Goal: Task Accomplishment & Management: Use online tool/utility

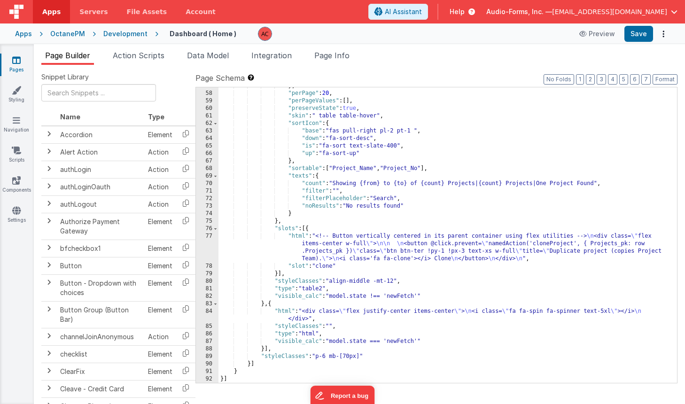
scroll to position [456, 0]
click at [15, 58] on icon at bounding box center [16, 59] width 8 height 9
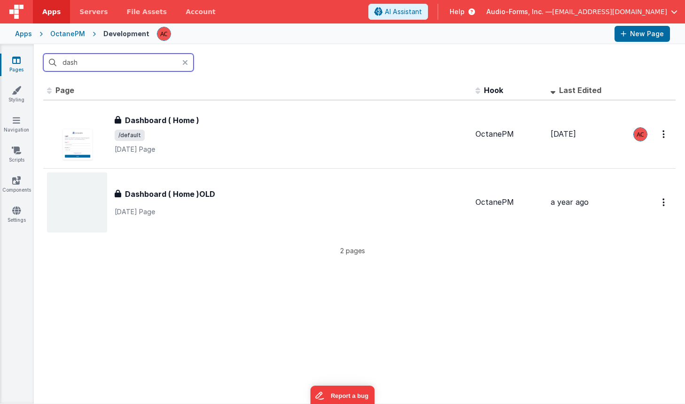
click at [92, 64] on input "dash" at bounding box center [118, 63] width 150 height 18
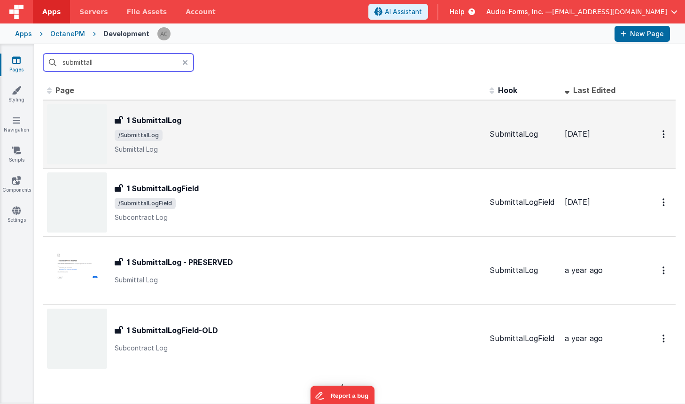
type input "submittall"
click at [191, 147] on p "Submittal Log" at bounding box center [299, 149] width 368 height 9
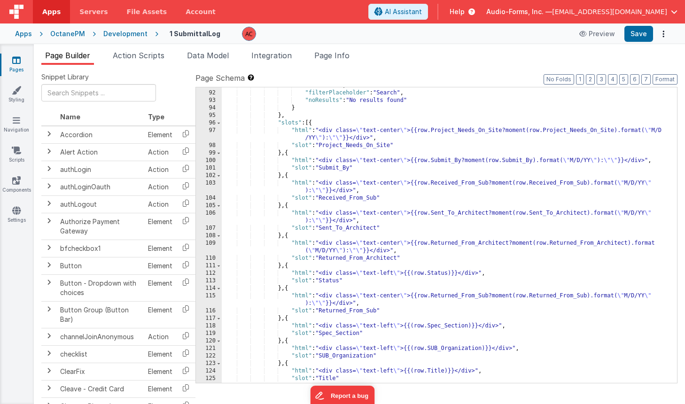
scroll to position [677, 0]
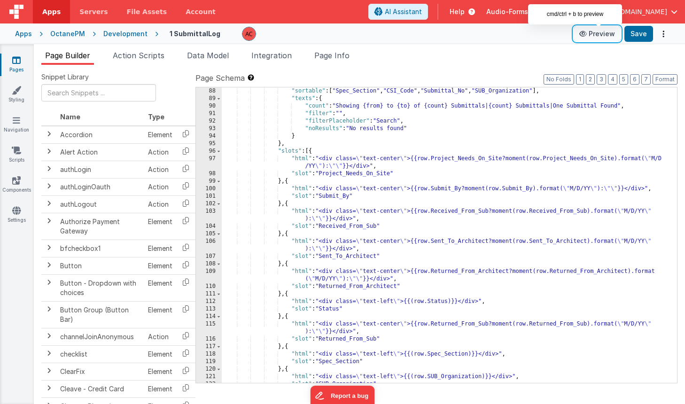
click at [600, 34] on button "Preview" at bounding box center [597, 33] width 47 height 15
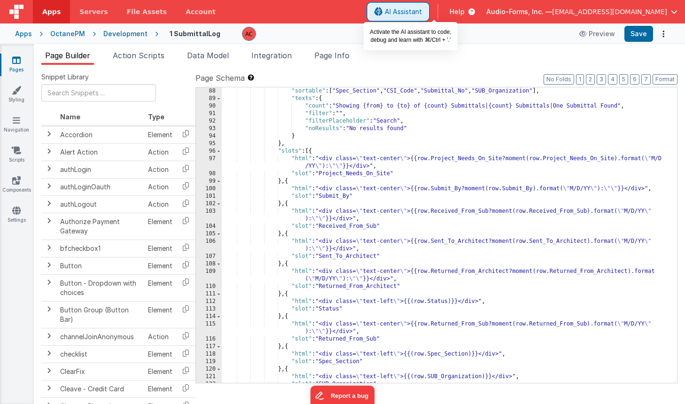
click at [422, 9] on span "AI Assistant" at bounding box center [403, 11] width 37 height 9
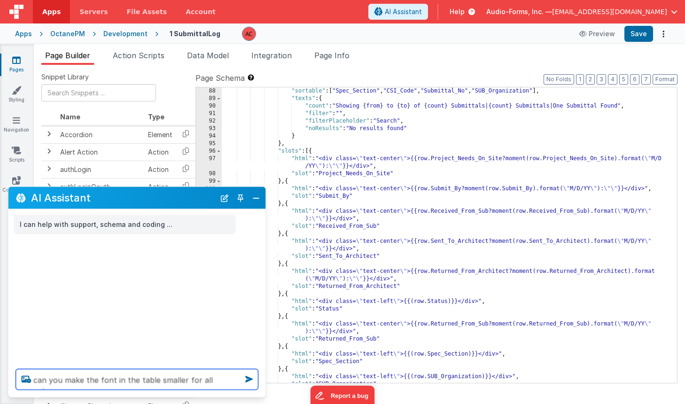
type textarea "can you make the font in the table smaller for all columns>"
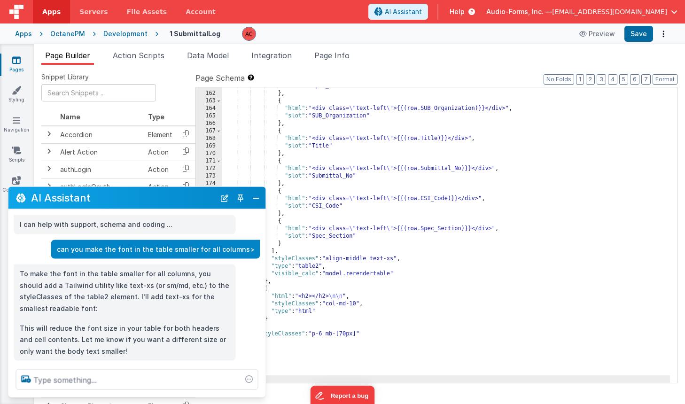
scroll to position [17, 0]
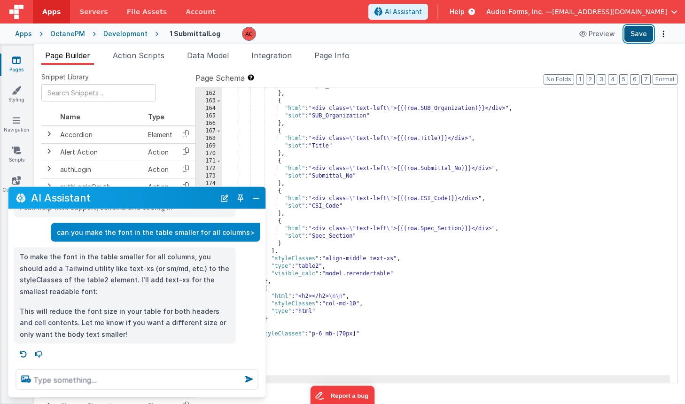
click at [640, 36] on button "Save" at bounding box center [639, 34] width 29 height 16
click at [259, 200] on button "Close" at bounding box center [256, 197] width 12 height 13
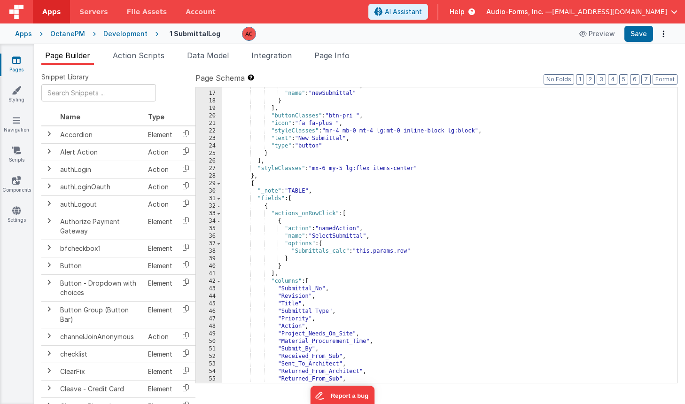
scroll to position [0, 0]
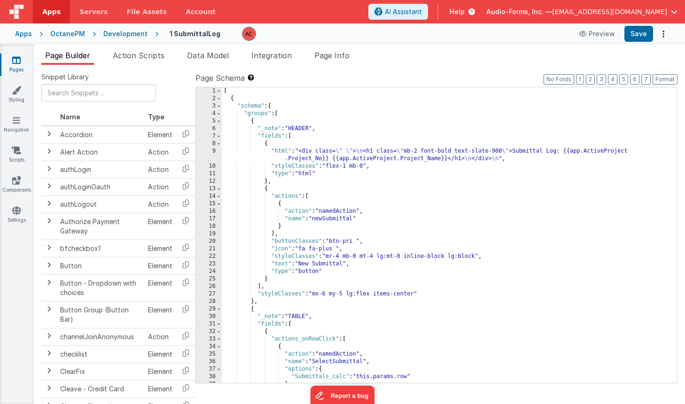
click at [82, 54] on span "Page Builder" at bounding box center [67, 55] width 45 height 9
click at [17, 62] on icon at bounding box center [16, 59] width 8 height 9
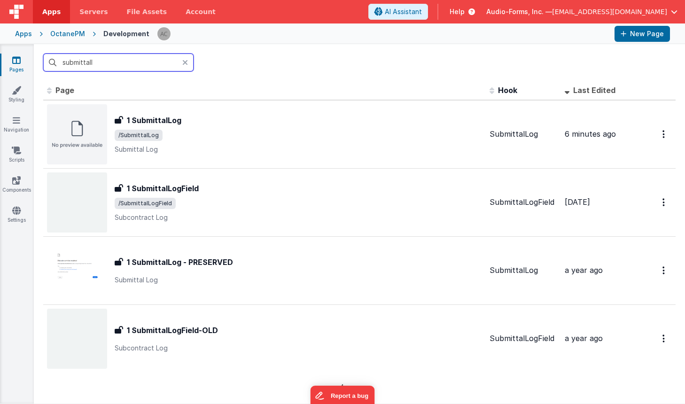
click at [136, 63] on input "submittall" at bounding box center [118, 63] width 150 height 18
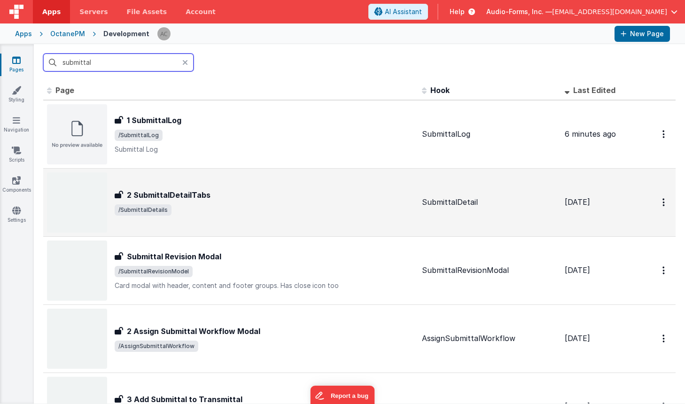
type input "submittal"
click at [257, 206] on span "/SubmittalDetails" at bounding box center [265, 209] width 300 height 11
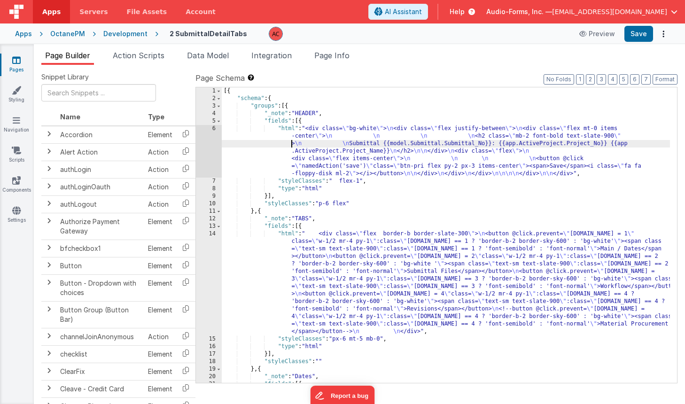
click at [257, 141] on div "[{ "schema" : { "groups" : [{ "_note" : "HEADER" , "fields" : [{ "html" : "<div…" at bounding box center [446, 257] width 448 height 341
click at [216, 127] on div "6" at bounding box center [209, 151] width 26 height 53
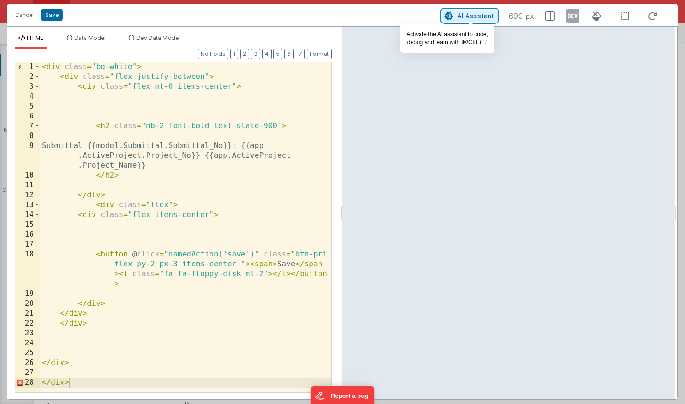
click at [480, 18] on span "AI Assistant" at bounding box center [475, 16] width 37 height 8
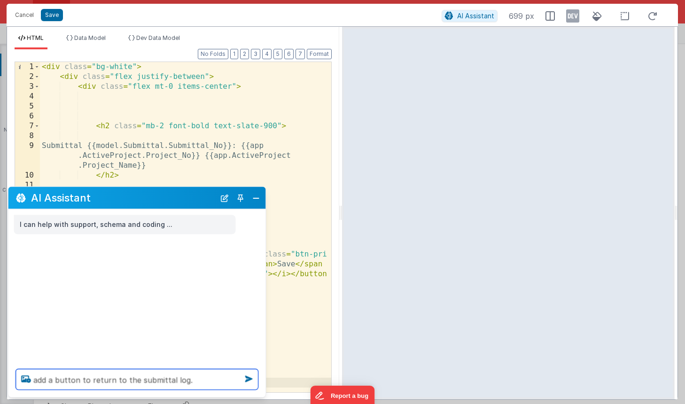
type textarea "add a button to return to the s ubmittal log."
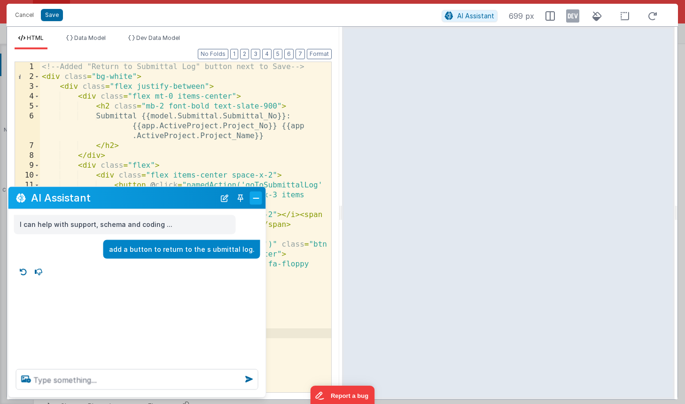
click at [258, 199] on button "Close" at bounding box center [256, 197] width 12 height 13
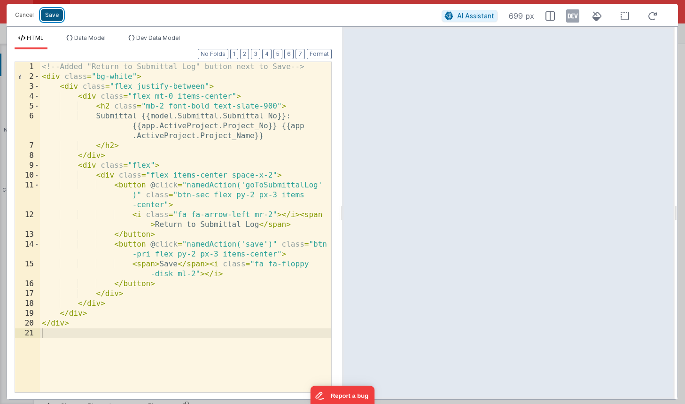
click at [52, 17] on button "Save" at bounding box center [52, 15] width 22 height 12
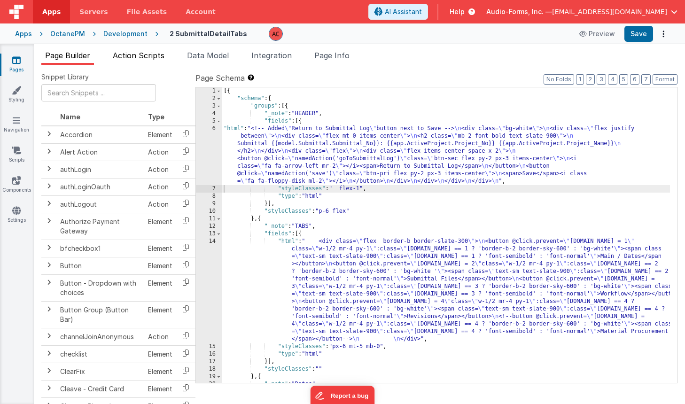
click at [147, 55] on span "Action Scripts" at bounding box center [139, 55] width 52 height 9
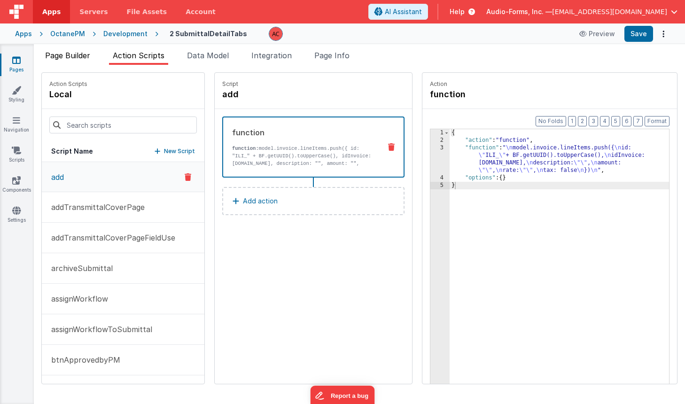
click at [75, 56] on span "Page Builder" at bounding box center [67, 55] width 45 height 9
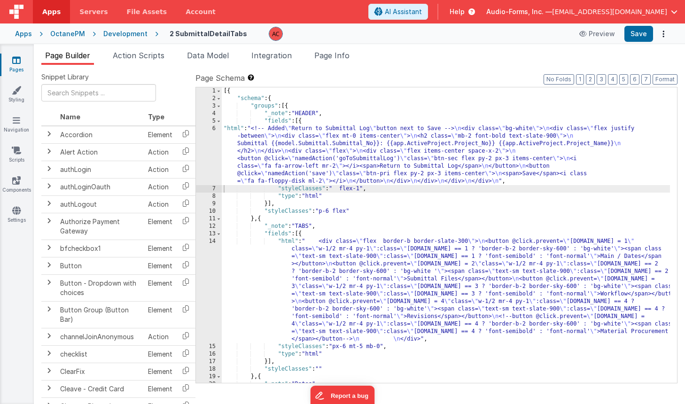
click at [136, 55] on span "Action Scripts" at bounding box center [139, 55] width 52 height 9
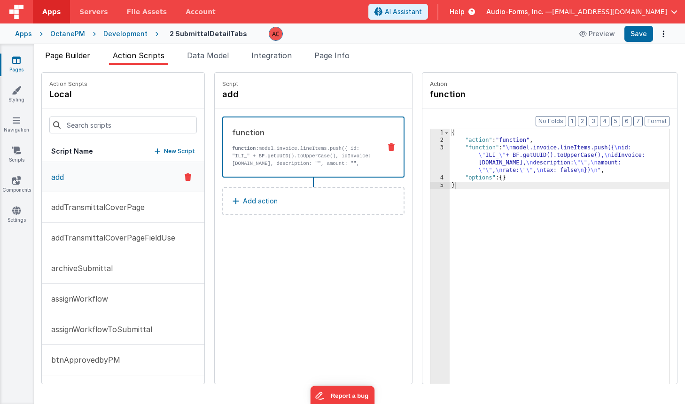
click at [73, 59] on span "Page Builder" at bounding box center [67, 55] width 45 height 9
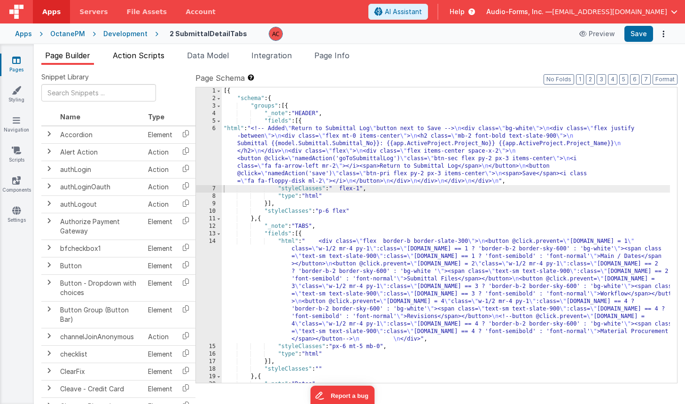
click at [133, 53] on span "Action Scripts" at bounding box center [139, 55] width 52 height 9
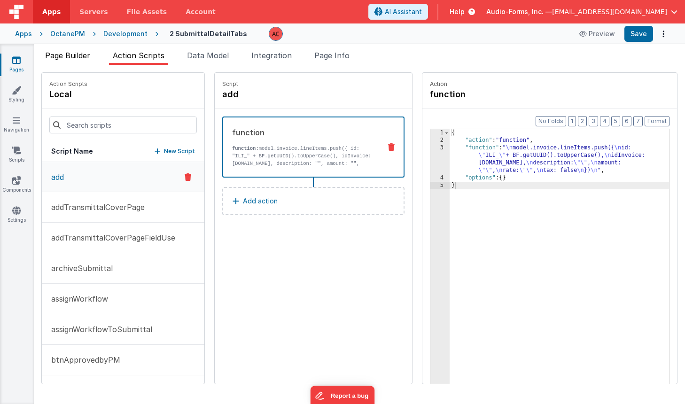
click at [74, 57] on span "Page Builder" at bounding box center [67, 55] width 45 height 9
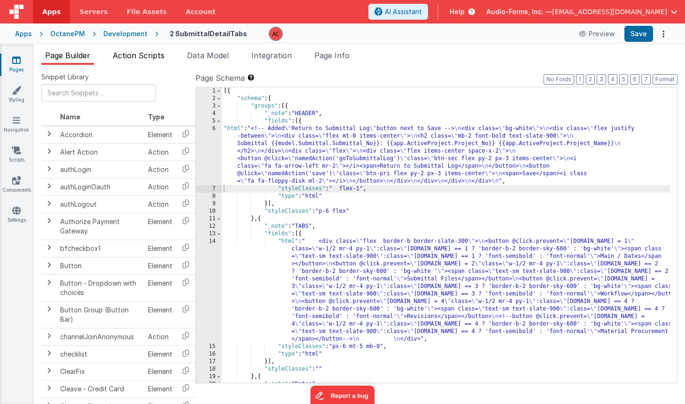
click at [143, 55] on span "Action Scripts" at bounding box center [139, 55] width 52 height 9
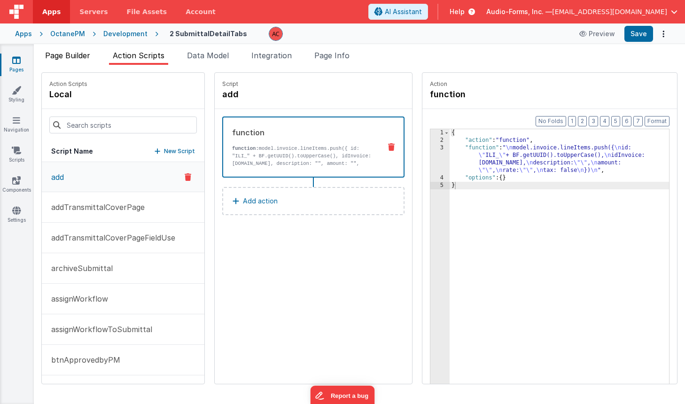
click at [67, 59] on span "Page Builder" at bounding box center [67, 55] width 45 height 9
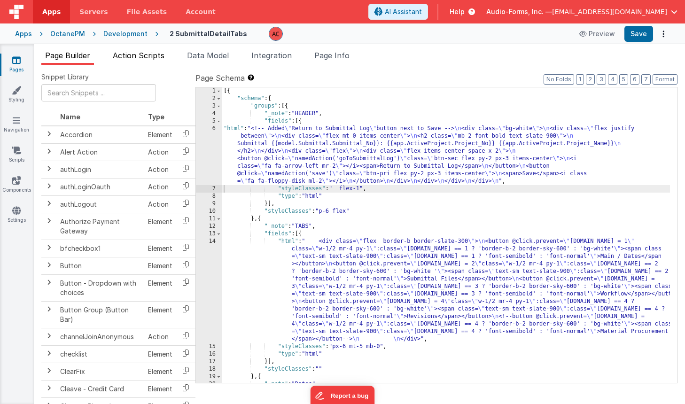
click at [122, 57] on span "Action Scripts" at bounding box center [139, 55] width 52 height 9
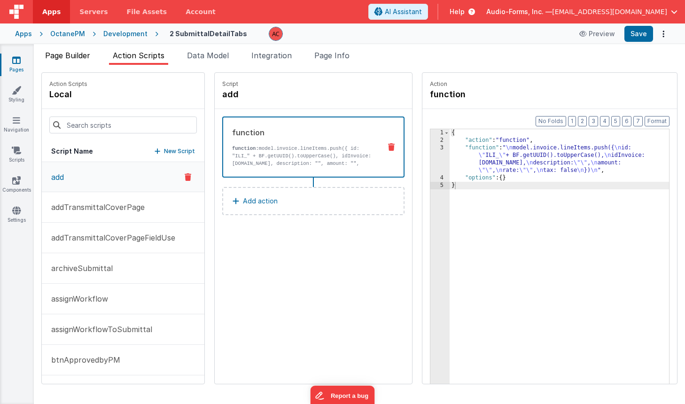
click at [76, 60] on span "Page Builder" at bounding box center [67, 55] width 45 height 9
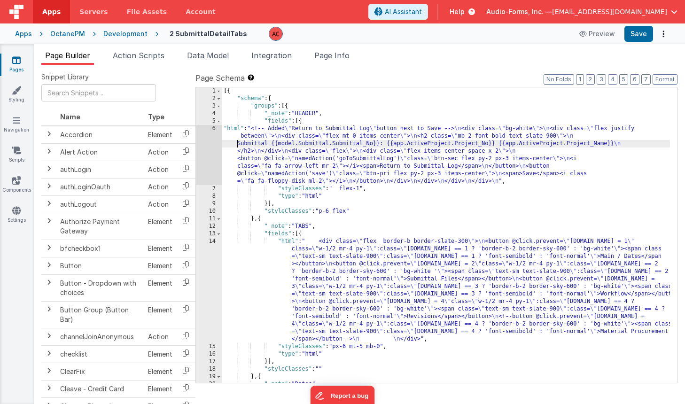
click at [225, 141] on div "[{ "schema" : { "groups" : [{ "_note" : "HEADER" , "fields" : [{ "html" : "<!--…" at bounding box center [446, 242] width 448 height 311
click at [210, 127] on div "6" at bounding box center [209, 155] width 26 height 60
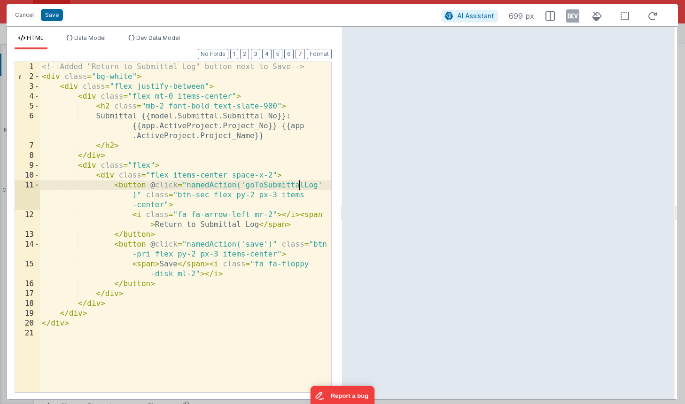
click at [299, 186] on div "<!-- Added "Return to Submittal Log" button next to Save --> < div class = "bg-…" at bounding box center [185, 237] width 291 height 350
drag, startPoint x: 52, startPoint y: 12, endPoint x: 185, endPoint y: 18, distance: 133.2
click at [52, 12] on button "Save" at bounding box center [52, 15] width 22 height 12
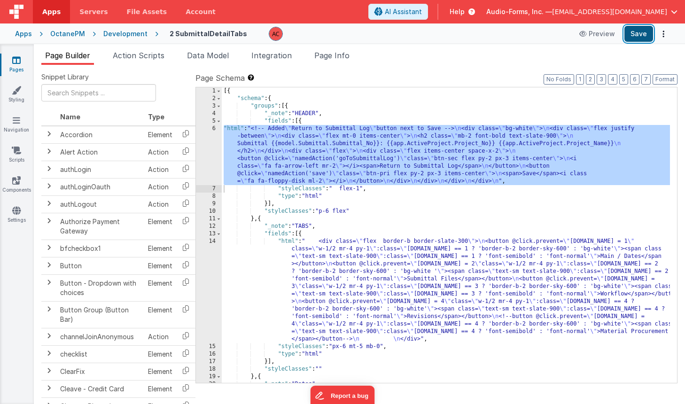
click at [637, 31] on button "Save" at bounding box center [639, 34] width 29 height 16
click at [226, 131] on div "[{ "schema" : { "groups" : [{ "_note" : "HEADER" , "fields" : [{ "html" : "<!--…" at bounding box center [446, 242] width 448 height 311
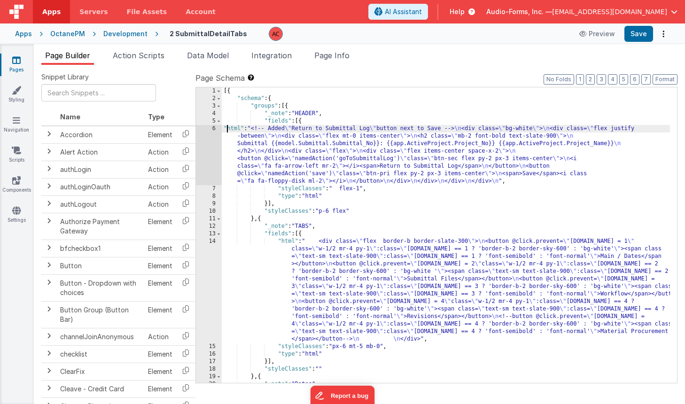
click at [212, 127] on div "6" at bounding box center [209, 155] width 26 height 60
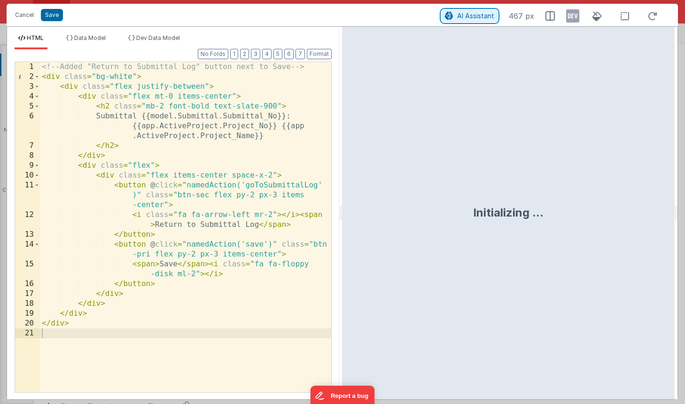
click at [475, 12] on span "AI Assistant" at bounding box center [475, 16] width 37 height 8
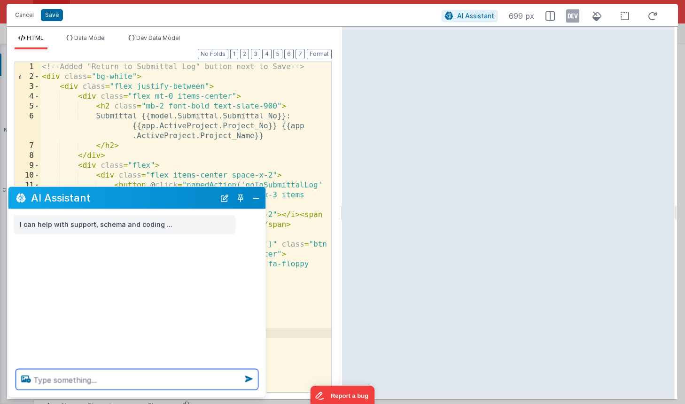
click at [111, 384] on textarea at bounding box center [137, 379] width 243 height 21
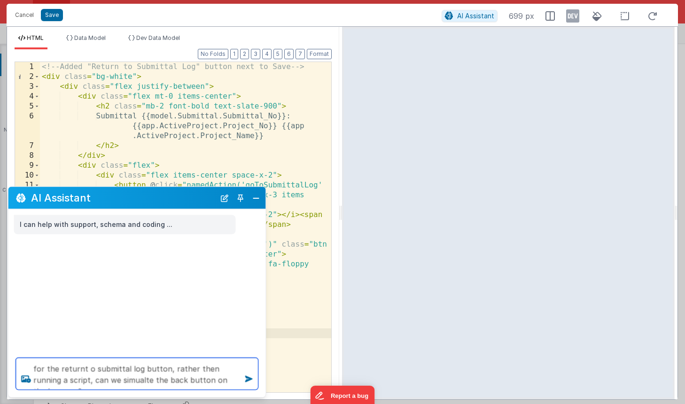
click at [80, 368] on textarea "for the returnt o submittal log button, rather then running a script, can we si…" at bounding box center [137, 374] width 243 height 32
type textarea "for the return t o submittal log button, rather then running a script, can we s…"
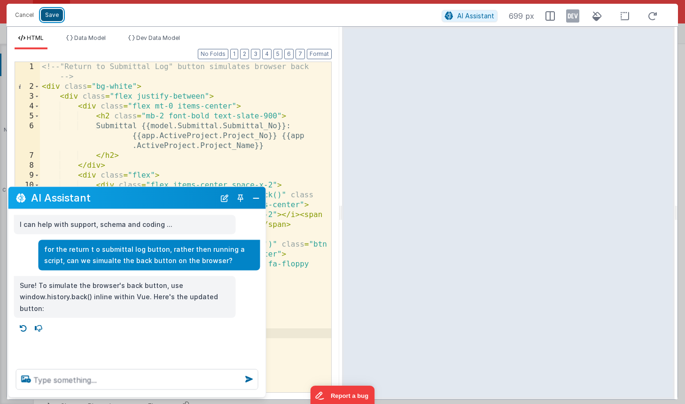
click at [57, 15] on button "Save" at bounding box center [52, 15] width 22 height 12
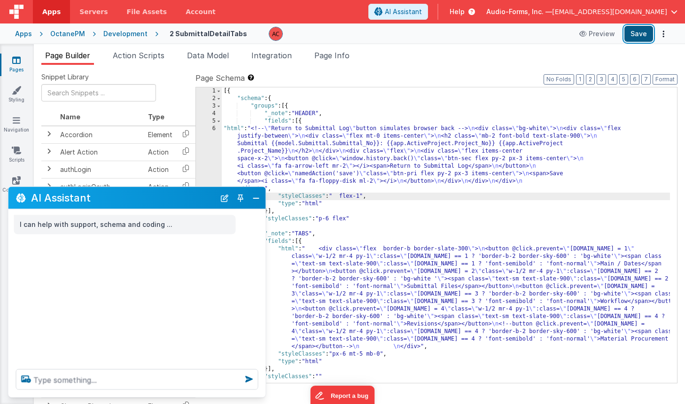
click at [635, 36] on button "Save" at bounding box center [639, 34] width 29 height 16
drag, startPoint x: 255, startPoint y: 196, endPoint x: 256, endPoint y: 183, distance: 13.2
click at [255, 196] on button "Close" at bounding box center [256, 197] width 12 height 13
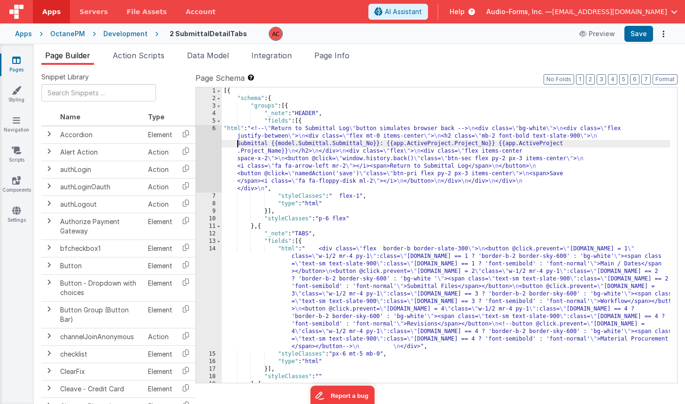
click at [232, 140] on div "[{ "schema" : { "groups" : [{ "_note" : "HEADER" , "fields" : [{ "html" : "<!--…" at bounding box center [446, 242] width 448 height 311
click at [210, 129] on div "6" at bounding box center [209, 159] width 26 height 68
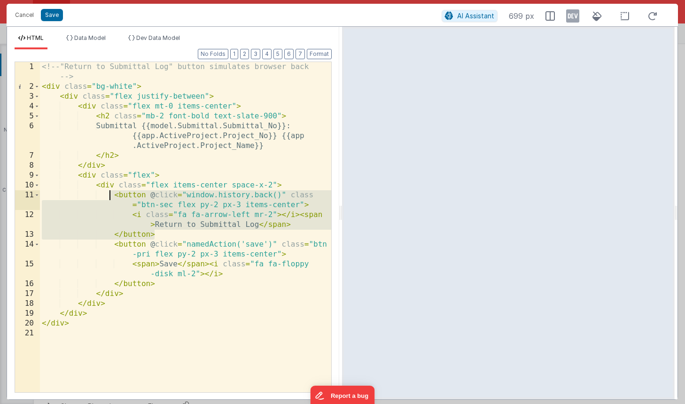
drag, startPoint x: 156, startPoint y: 234, endPoint x: 110, endPoint y: 196, distance: 59.5
click at [110, 196] on div "<!-- "Return to Submittal Log" button simulates browser back --> < div class = …" at bounding box center [185, 242] width 291 height 360
click at [190, 304] on div "<!-- "Return to Submittal Log" button simulates browser back --> < div class = …" at bounding box center [185, 242] width 291 height 360
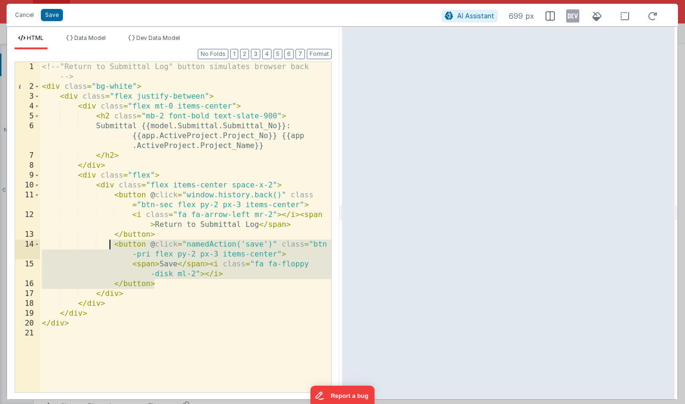
drag, startPoint x: 148, startPoint y: 278, endPoint x: 110, endPoint y: 247, distance: 48.4
click at [110, 247] on div "<!-- "Return to Submittal Log" button simulates browser back --> < div class = …" at bounding box center [185, 242] width 291 height 360
click at [178, 286] on div "<!-- "Return to Submittal Log" button simulates browser back --> < div class = …" at bounding box center [185, 242] width 291 height 360
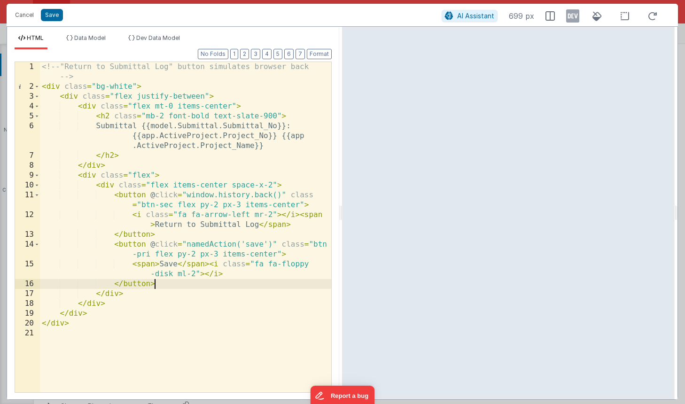
paste textarea
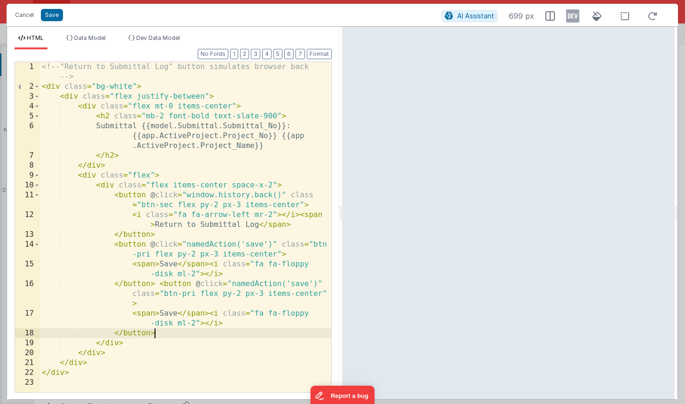
click at [296, 284] on div "<!-- "Return to Submittal Log" button simulates browser back --> < div class = …" at bounding box center [185, 242] width 291 height 360
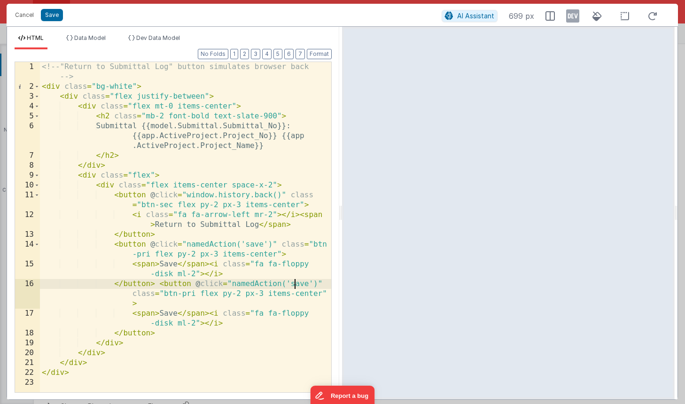
click at [296, 284] on div "<!-- "Return to Submittal Log" button simulates browser back --> < div class = …" at bounding box center [185, 242] width 291 height 360
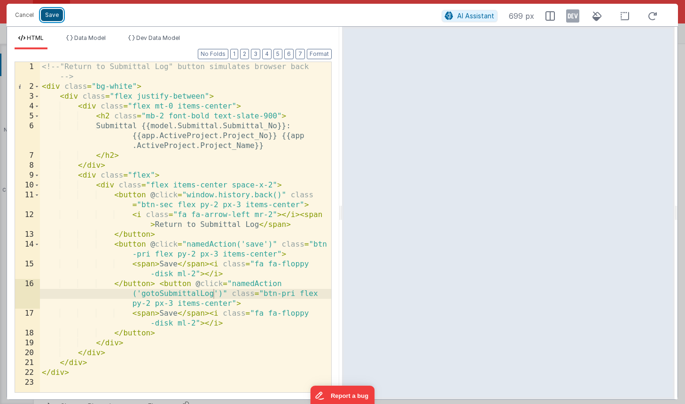
click at [56, 13] on button "Save" at bounding box center [52, 15] width 22 height 12
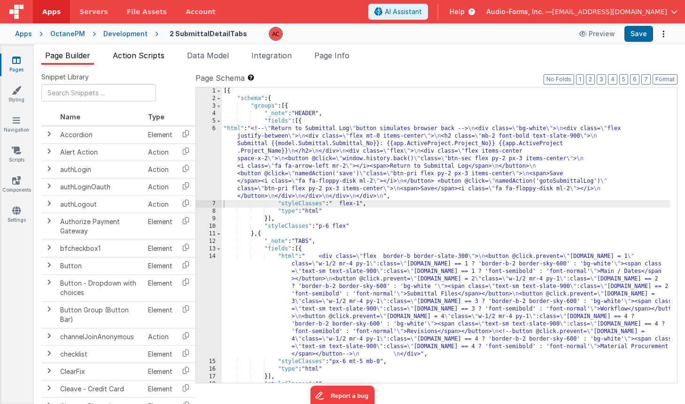
click at [127, 51] on span "Action Scripts" at bounding box center [139, 55] width 52 height 9
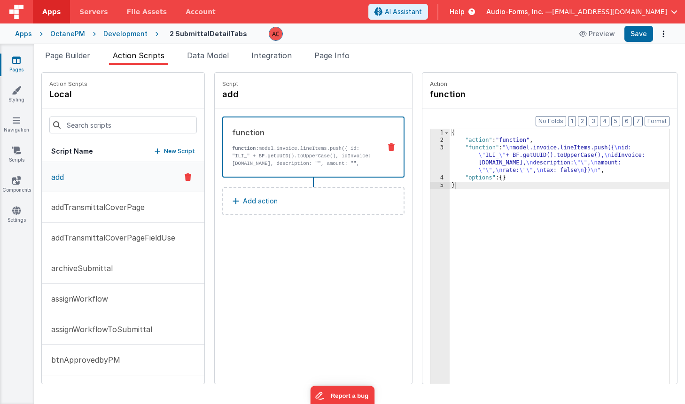
click at [173, 152] on p "New Script" at bounding box center [179, 151] width 31 height 9
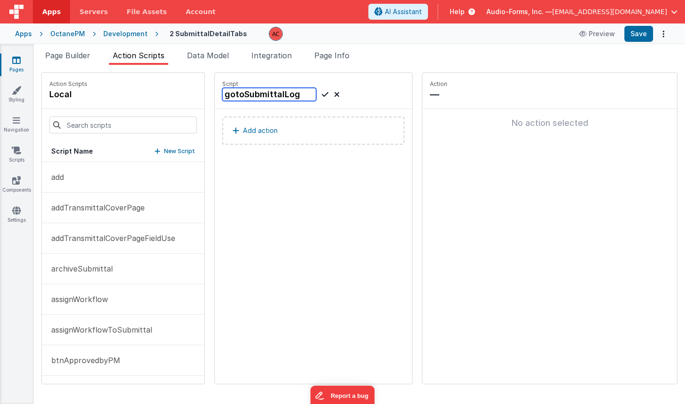
type input "gotoSubmittalLog"
click at [325, 93] on icon at bounding box center [325, 94] width 7 height 11
click at [273, 129] on p "Add action" at bounding box center [260, 130] width 35 height 11
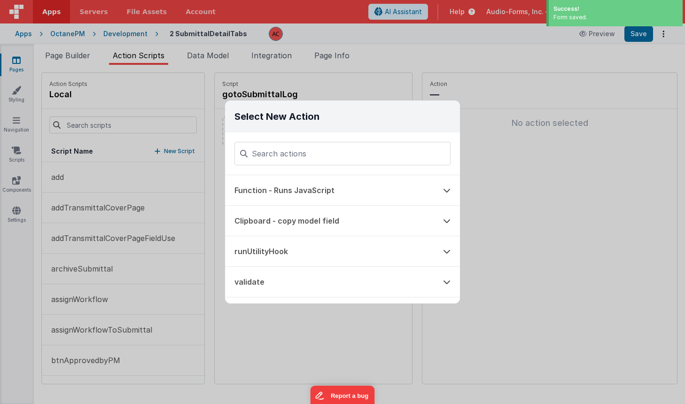
click at [299, 149] on input at bounding box center [343, 154] width 216 height 24
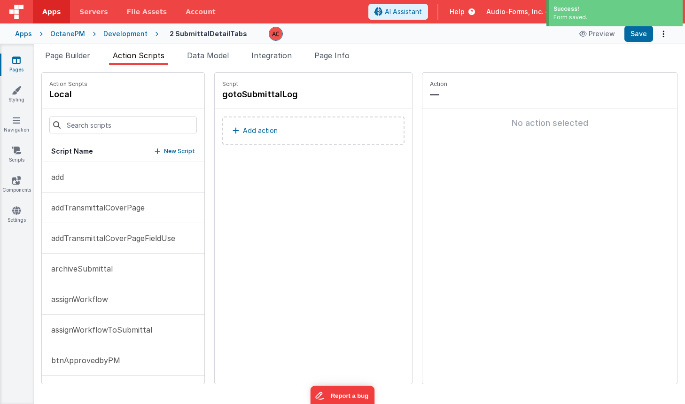
click at [279, 135] on button "Add action" at bounding box center [313, 131] width 182 height 28
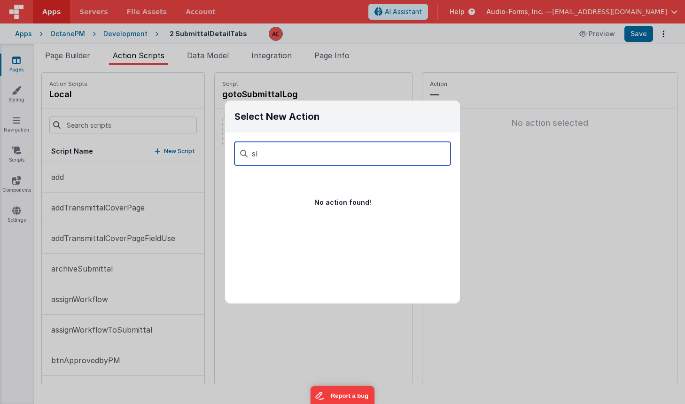
type input "s"
type input "p"
type input "g"
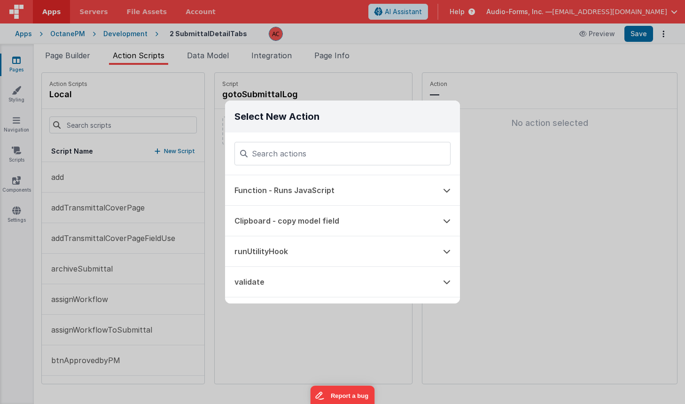
click at [310, 89] on div "Select New Action Function - Runs JavaScript Clipboard - copy model field runUt…" at bounding box center [342, 202] width 685 height 404
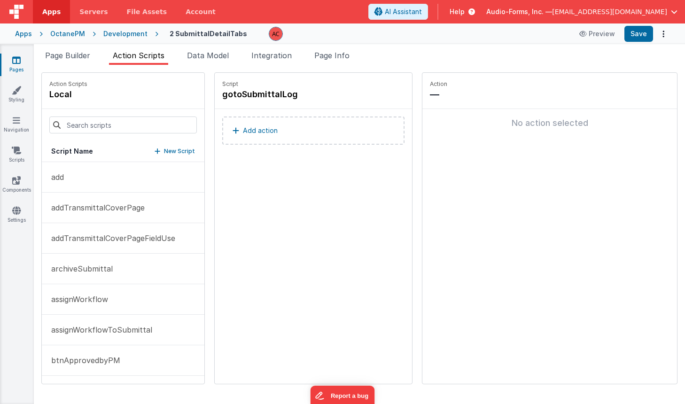
click at [265, 130] on p "Add action" at bounding box center [260, 130] width 35 height 11
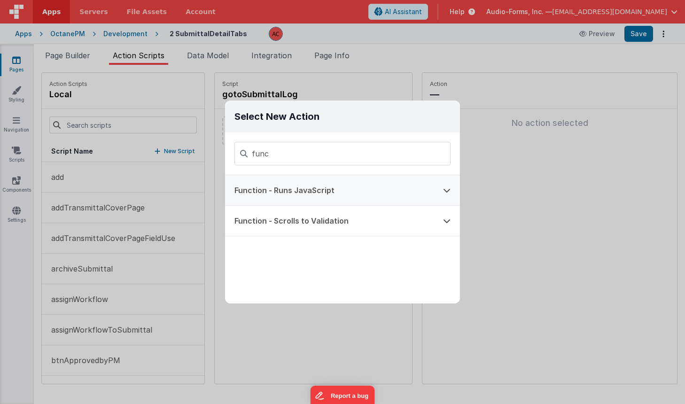
type input "func"
drag, startPoint x: 289, startPoint y: 195, endPoint x: 290, endPoint y: 189, distance: 5.4
click at [289, 195] on button "Function - Runs JavaScript" at bounding box center [329, 190] width 209 height 30
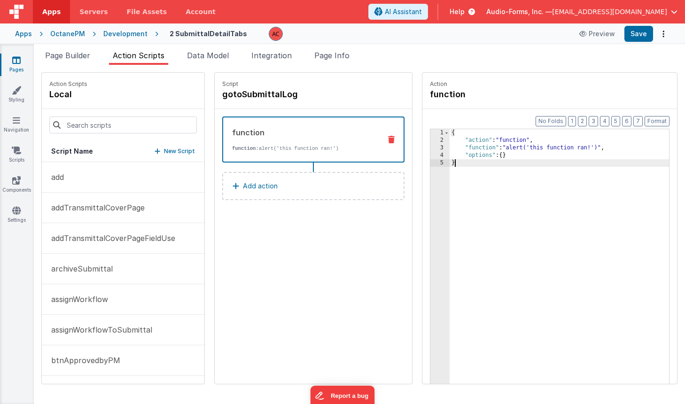
click at [505, 170] on div "{ "action" : "function" , "function" : "alert('this function ran!')" , "options…" at bounding box center [560, 278] width 220 height 299
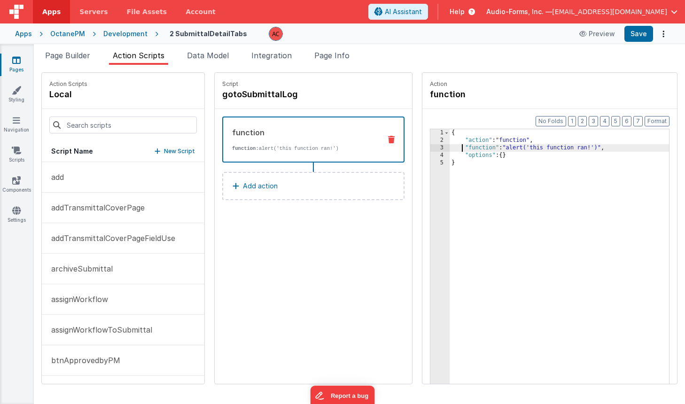
drag, startPoint x: 462, startPoint y: 146, endPoint x: 446, endPoint y: 147, distance: 16.0
click at [462, 146] on div "{ "action" : "function" , "function" : "alert('this function ran!')" , "options…" at bounding box center [560, 278] width 220 height 299
click at [439, 149] on div "3" at bounding box center [440, 148] width 19 height 8
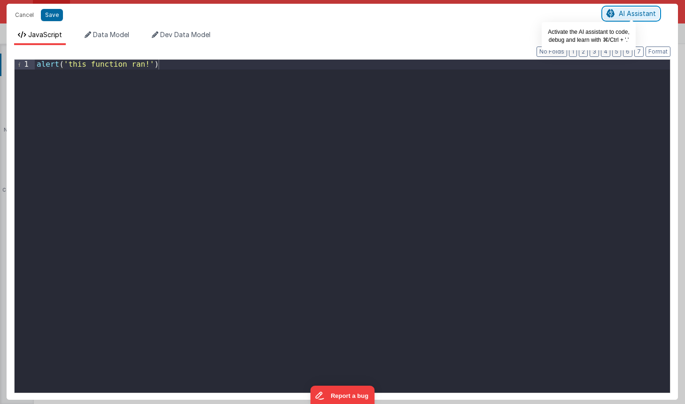
click at [628, 13] on span "AI Assistant" at bounding box center [637, 13] width 37 height 8
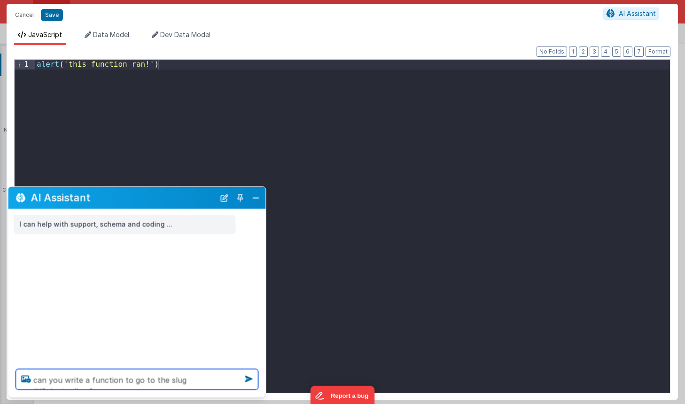
type textarea "can you write a function to go to the slug #/SubmittalLog?"
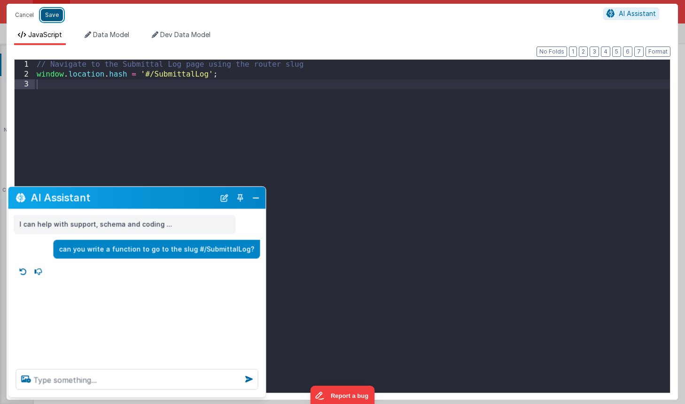
click at [49, 15] on button "Save" at bounding box center [52, 15] width 22 height 12
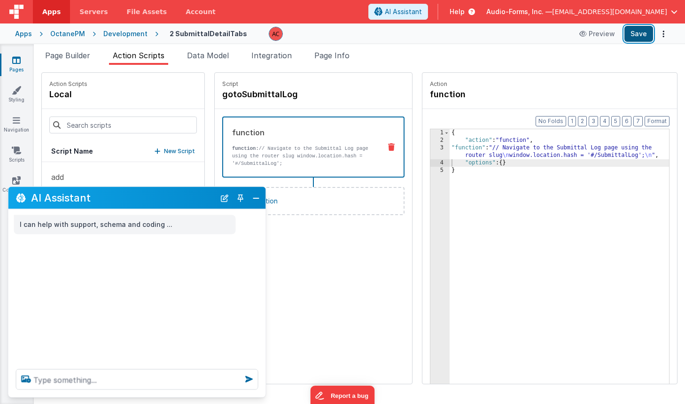
click at [640, 37] on button "Save" at bounding box center [639, 34] width 29 height 16
click at [73, 54] on span "Page Builder" at bounding box center [67, 55] width 45 height 9
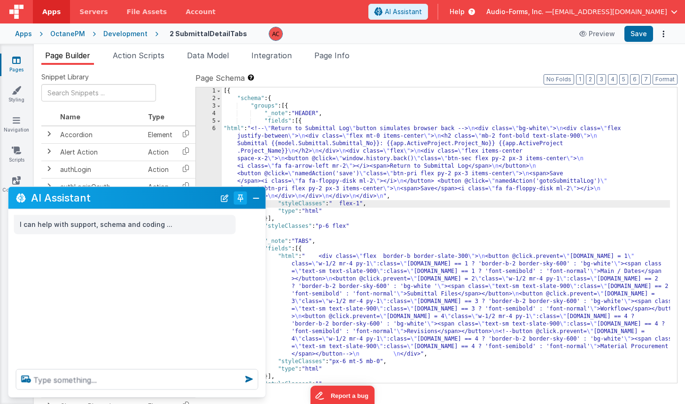
drag, startPoint x: 251, startPoint y: 198, endPoint x: 246, endPoint y: 194, distance: 7.0
click at [251, 198] on button "Close" at bounding box center [256, 197] width 12 height 13
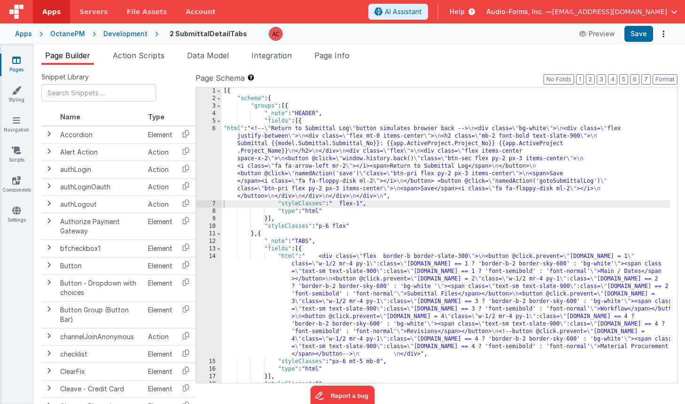
drag, startPoint x: 231, startPoint y: 149, endPoint x: 210, endPoint y: 133, distance: 26.7
click at [230, 149] on div "[{ "schema" : { "groups" : [{ "_note" : "HEADER" , "fields" : [{ "html" : "<!--…" at bounding box center [446, 242] width 448 height 311
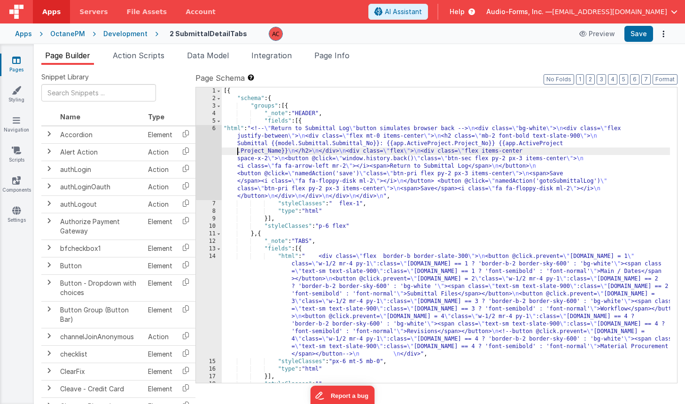
click at [210, 127] on div "6" at bounding box center [209, 162] width 26 height 75
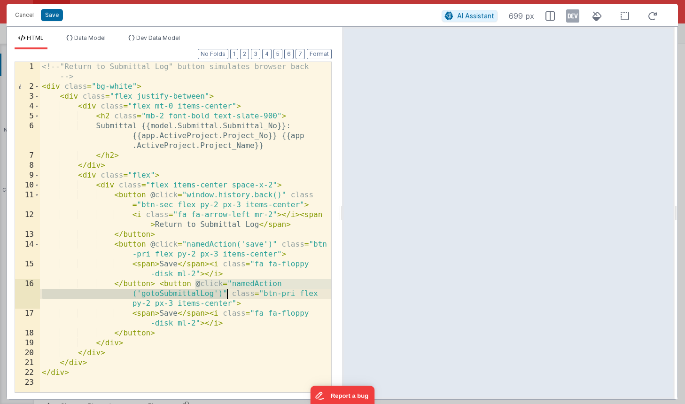
drag, startPoint x: 195, startPoint y: 284, endPoint x: 227, endPoint y: 290, distance: 33.1
click at [227, 290] on div "<!-- "Return to Submittal Log" button simulates browser back --> < div class = …" at bounding box center [185, 242] width 291 height 360
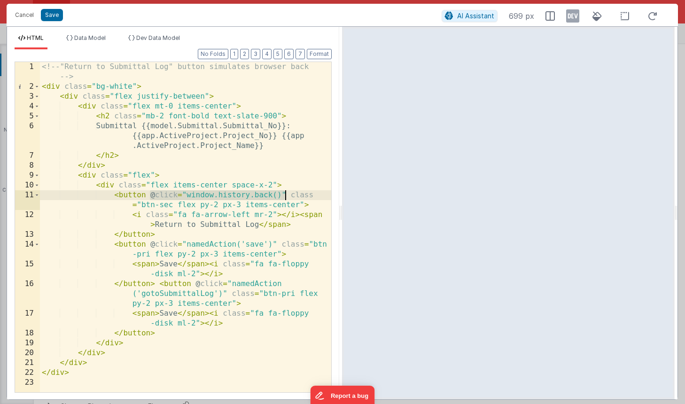
drag, startPoint x: 151, startPoint y: 194, endPoint x: 285, endPoint y: 193, distance: 134.4
click at [285, 193] on div "<!-- "Return to Submittal Log" button simulates browser back --> < div class = …" at bounding box center [185, 242] width 291 height 360
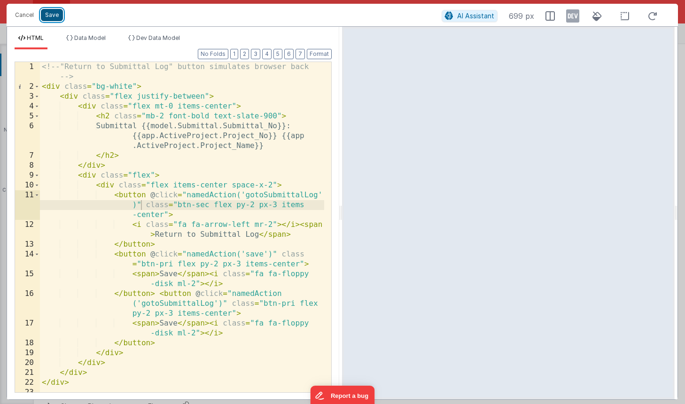
click at [56, 19] on button "Save" at bounding box center [52, 15] width 22 height 12
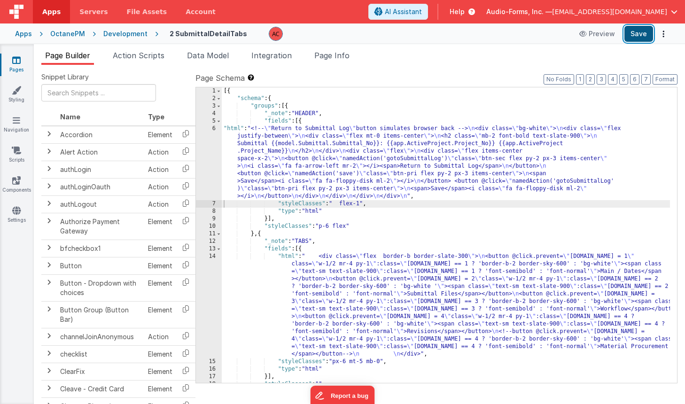
click at [636, 35] on button "Save" at bounding box center [639, 34] width 29 height 16
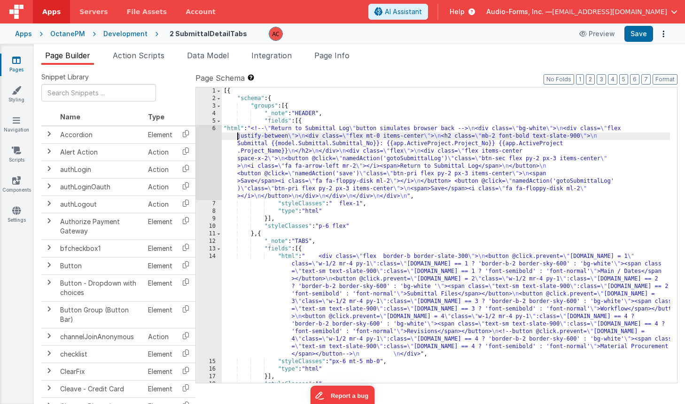
click at [225, 139] on div "[{ "schema" : { "groups" : [{ "_note" : "HEADER" , "fields" : [{ "html" : "<!--…" at bounding box center [446, 242] width 448 height 311
click at [213, 128] on div "6" at bounding box center [209, 162] width 26 height 75
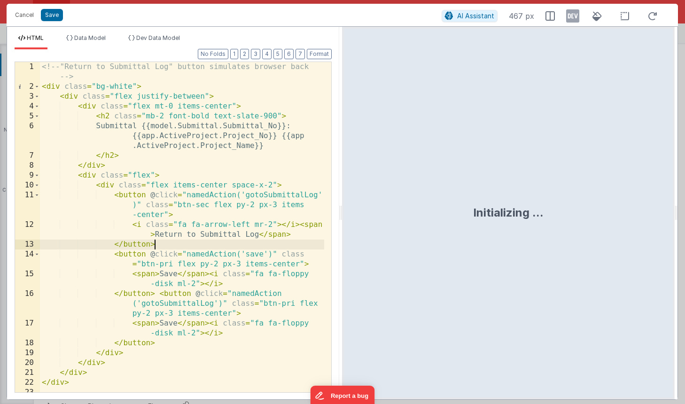
drag, startPoint x: 269, startPoint y: 243, endPoint x: 221, endPoint y: 308, distance: 80.8
click at [269, 242] on div "<!-- "Return to Submittal Log" button simulates browser back --> < div class = …" at bounding box center [182, 242] width 284 height 360
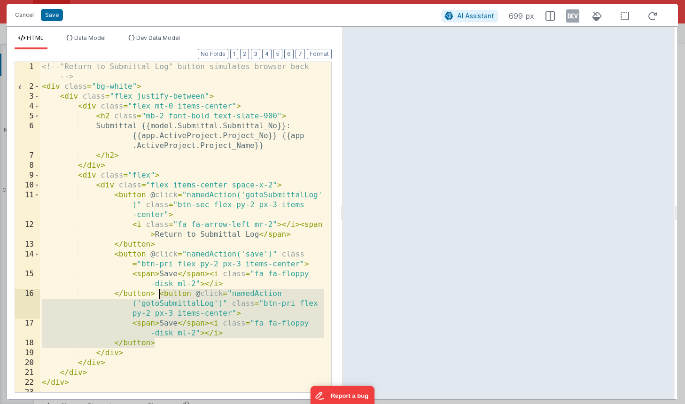
drag, startPoint x: 157, startPoint y: 344, endPoint x: 159, endPoint y: 296, distance: 47.5
click at [159, 296] on div "<!-- "Return to Submittal Log" button simulates browser back --> < div class = …" at bounding box center [182, 242] width 284 height 360
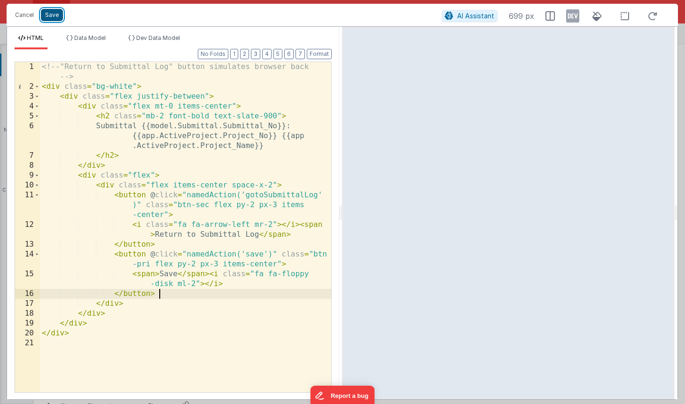
click at [48, 14] on button "Save" at bounding box center [52, 15] width 22 height 12
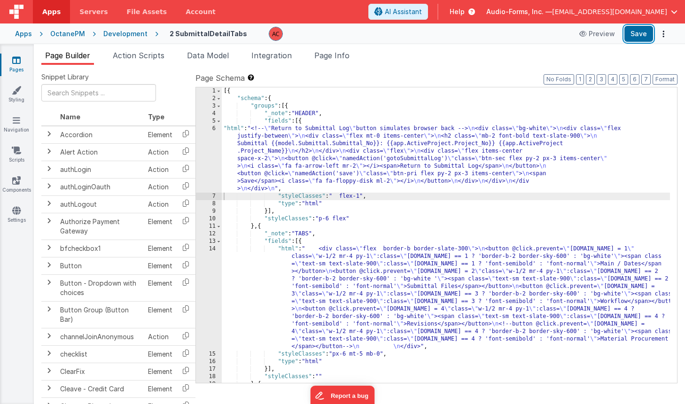
click at [631, 32] on button "Save" at bounding box center [639, 34] width 29 height 16
click at [149, 55] on span "Action Scripts" at bounding box center [139, 55] width 52 height 9
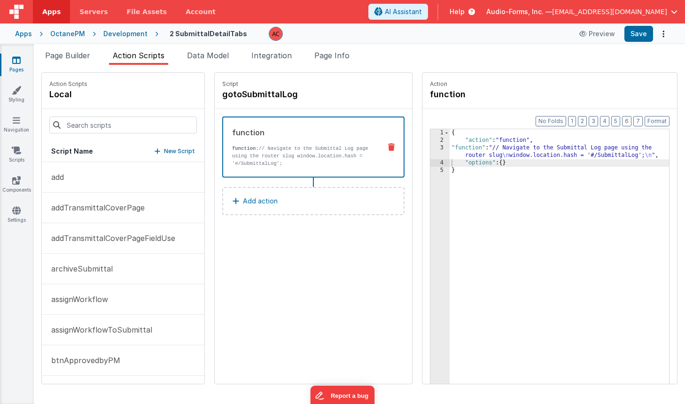
click at [149, 55] on span "Action Scripts" at bounding box center [139, 55] width 52 height 9
click at [110, 128] on input at bounding box center [123, 125] width 148 height 17
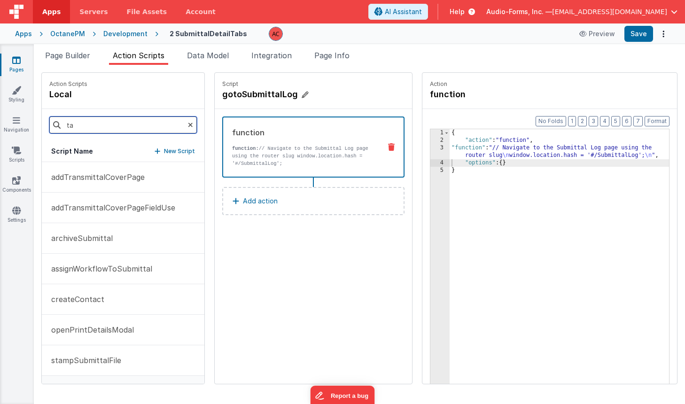
type input "t"
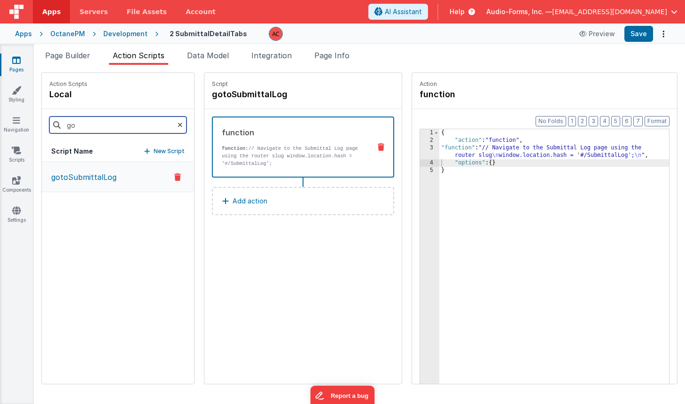
type input "g"
